Goal: Find contact information: Find contact information

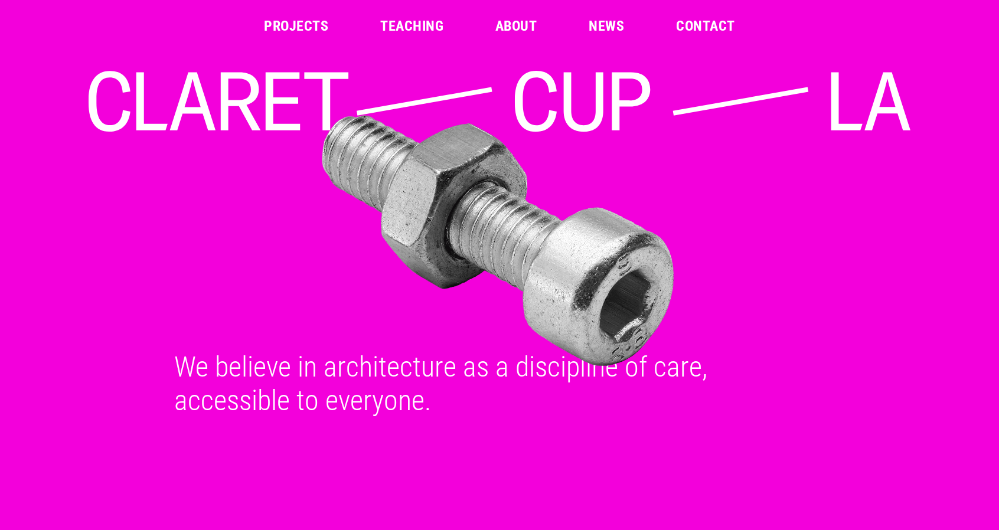
click at [715, 27] on link "Contact" at bounding box center [705, 26] width 58 height 14
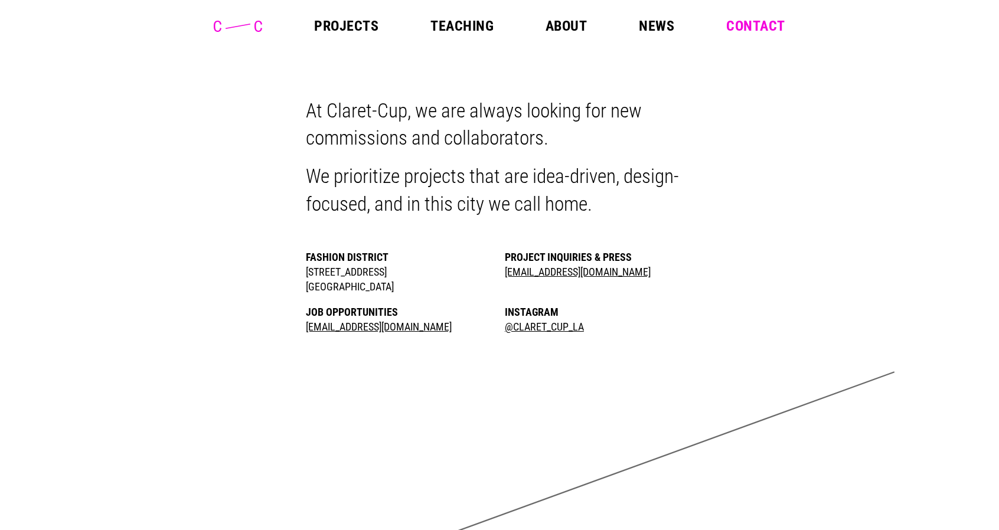
click at [568, 24] on link "About" at bounding box center [566, 26] width 41 height 14
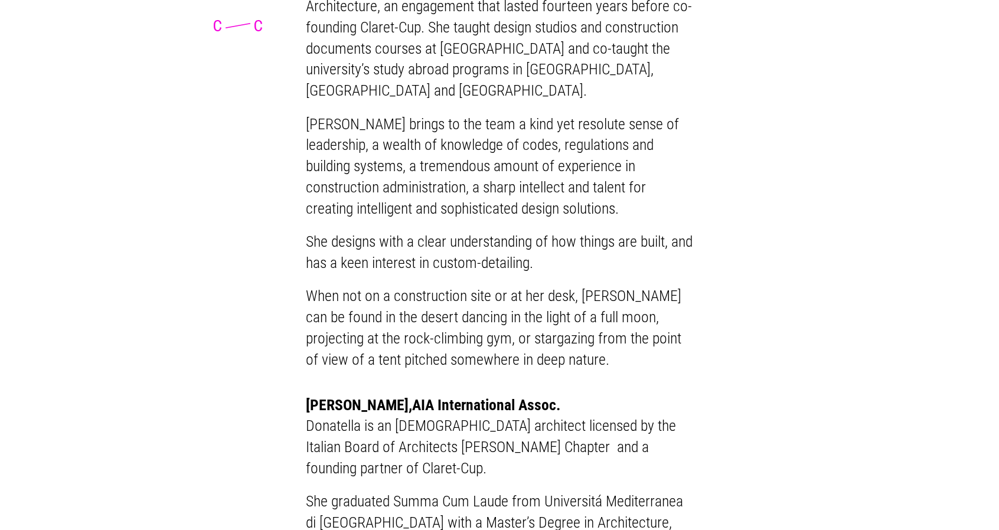
scroll to position [928, 0]
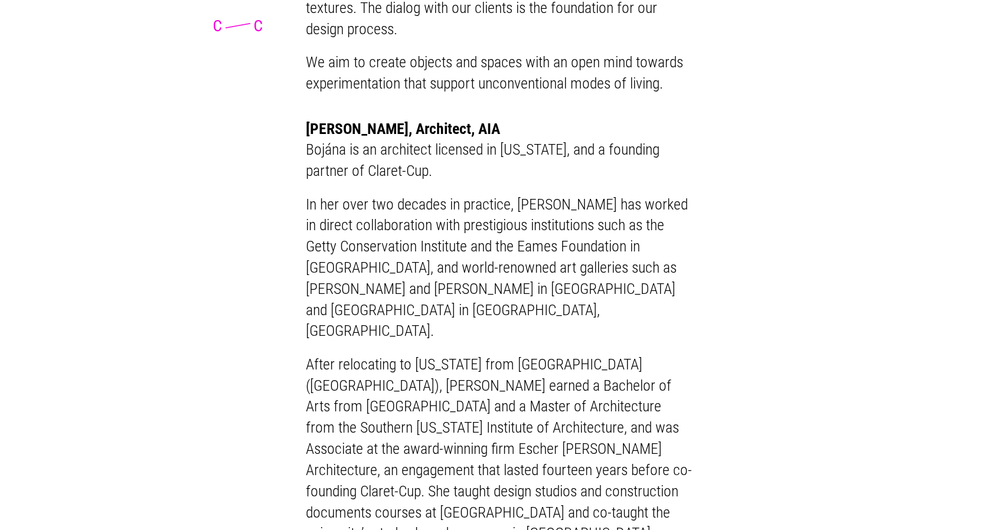
drag, startPoint x: 486, startPoint y: 147, endPoint x: 401, endPoint y: 148, distance: 85.1
click at [401, 140] on h2 "Bojána Bányász, Architect, AIA" at bounding box center [499, 129] width 387 height 21
click at [293, 146] on div "Bojána Bányász, Architect, AIA Bojána is an architect licensed in California, a…" at bounding box center [499, 477] width 425 height 716
drag, startPoint x: 296, startPoint y: 146, endPoint x: 393, endPoint y: 145, distance: 96.3
click at [393, 145] on div "Bojána Bányász, Architect, AIA Bojána is an architect licensed in California, a…" at bounding box center [499, 477] width 425 height 716
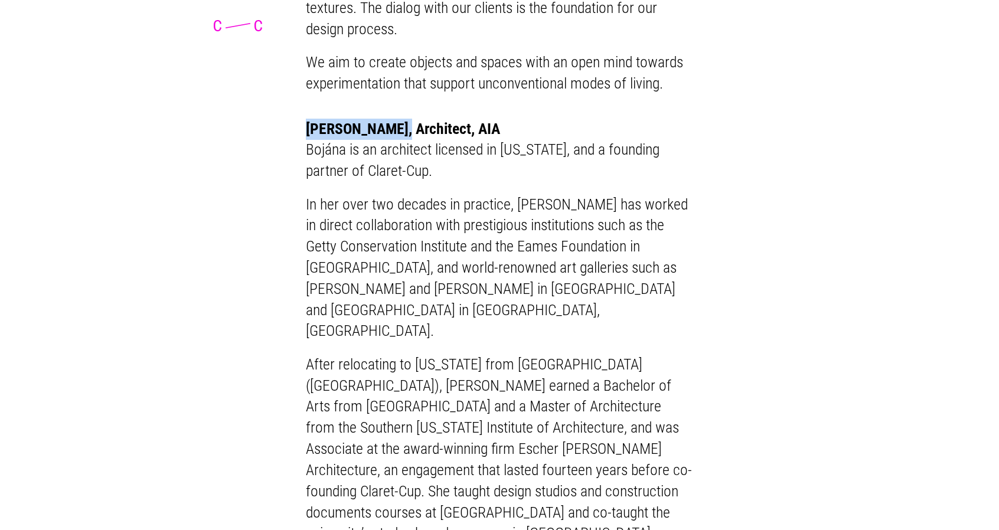
copy h2 "Bojána Bányász"
